Goal: Check status

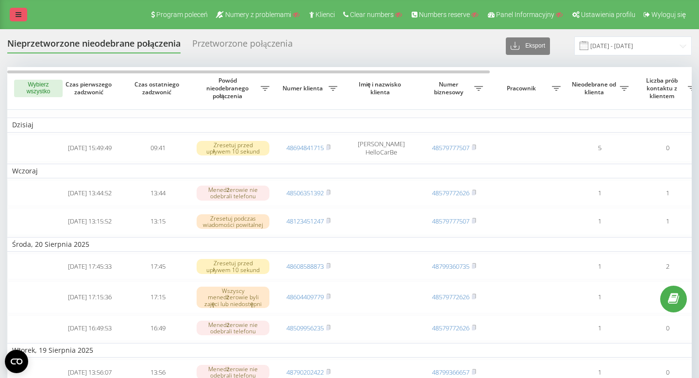
click at [20, 14] on icon at bounding box center [19, 14] width 6 height 7
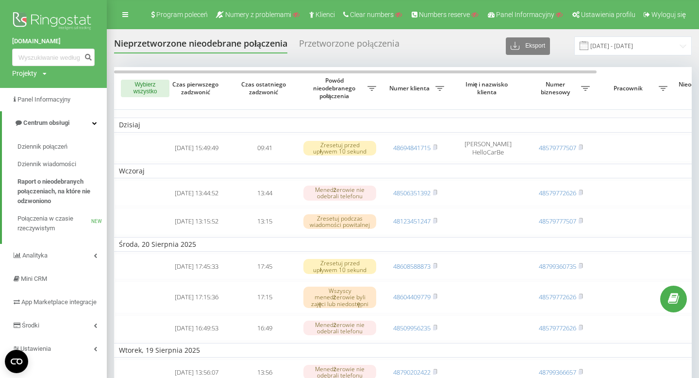
click at [28, 77] on div "Projekty" at bounding box center [24, 73] width 25 height 10
click at [34, 86] on input "text" at bounding box center [39, 88] width 49 height 14
type input "[DOMAIN_NAME]"
click at [93, 86] on link "Wyszukiwanie" at bounding box center [88, 88] width 48 height 14
